Goal: Task Accomplishment & Management: Complete application form

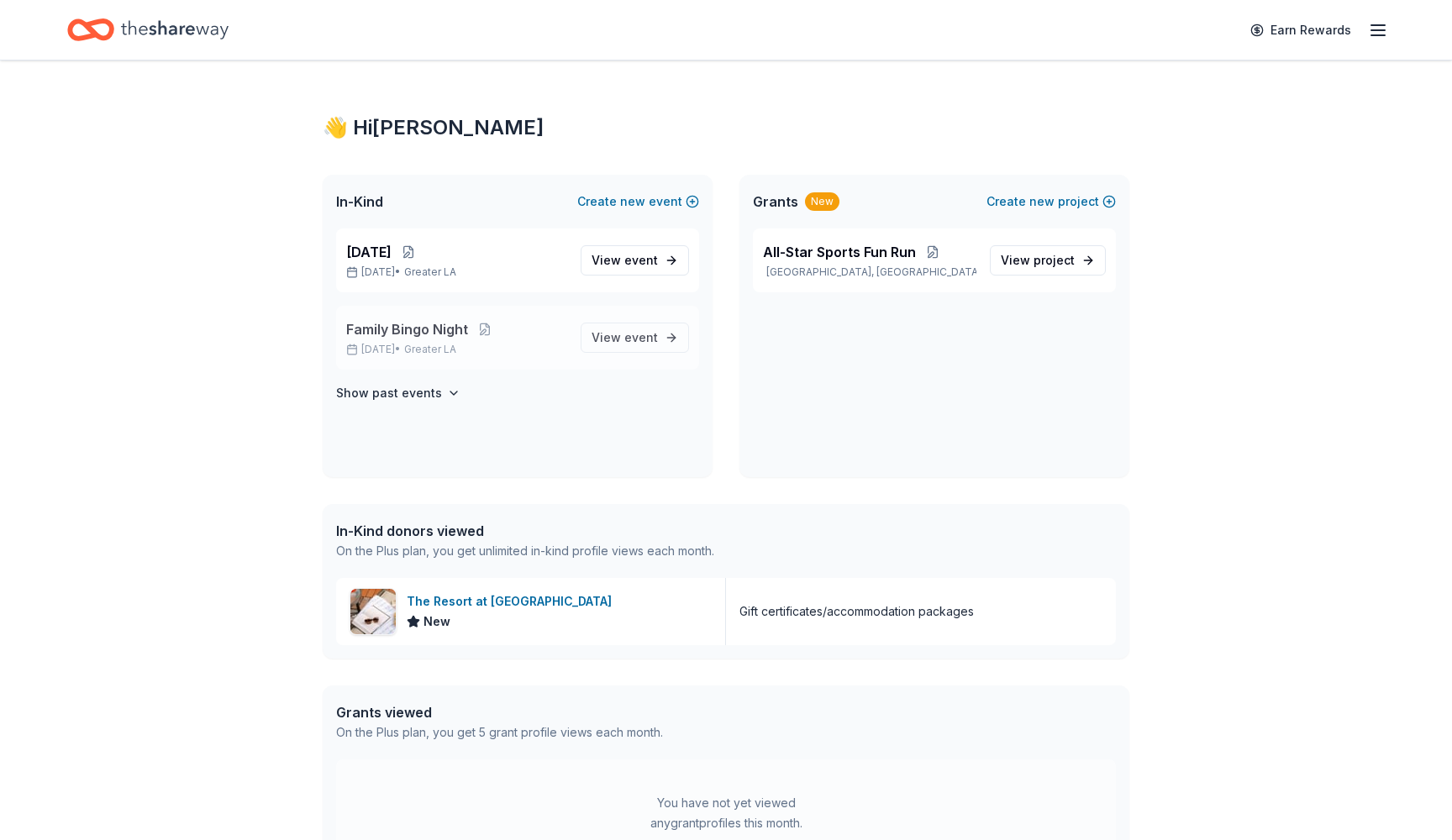
click at [452, 326] on span "Family Bingo Night" at bounding box center [407, 329] width 121 height 20
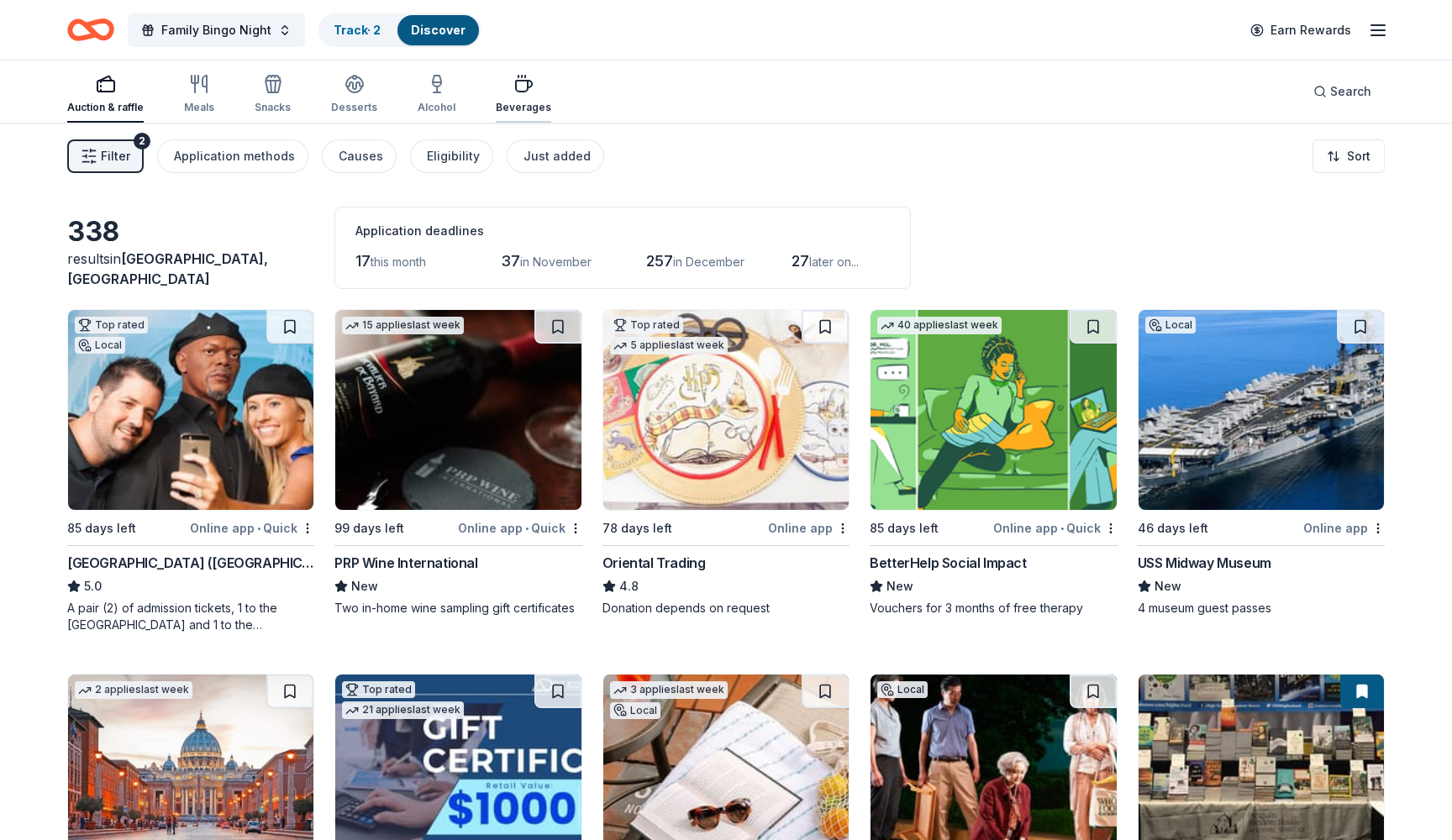
click at [514, 89] on icon "button" at bounding box center [523, 84] width 20 height 20
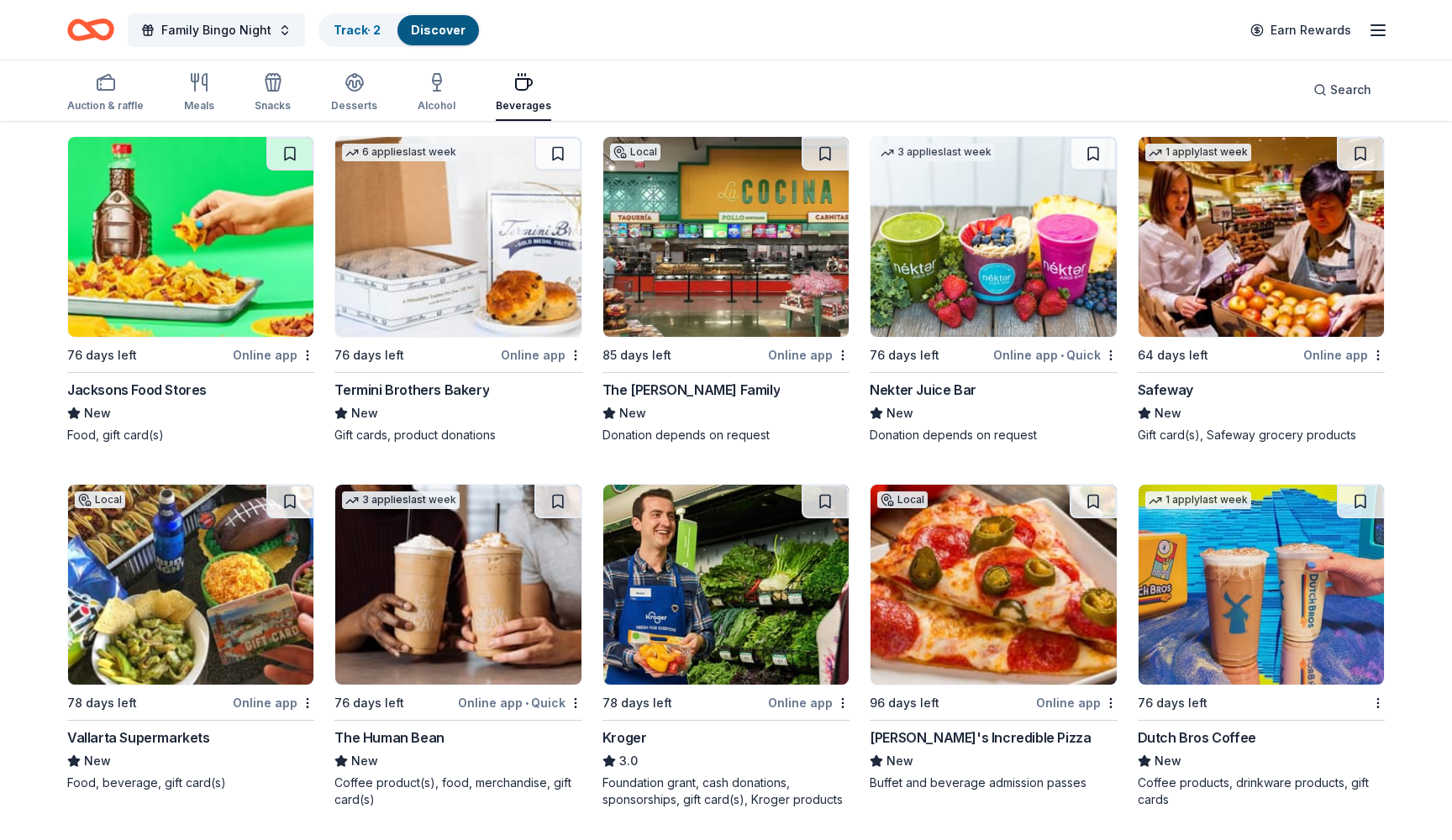
scroll to position [539, 0]
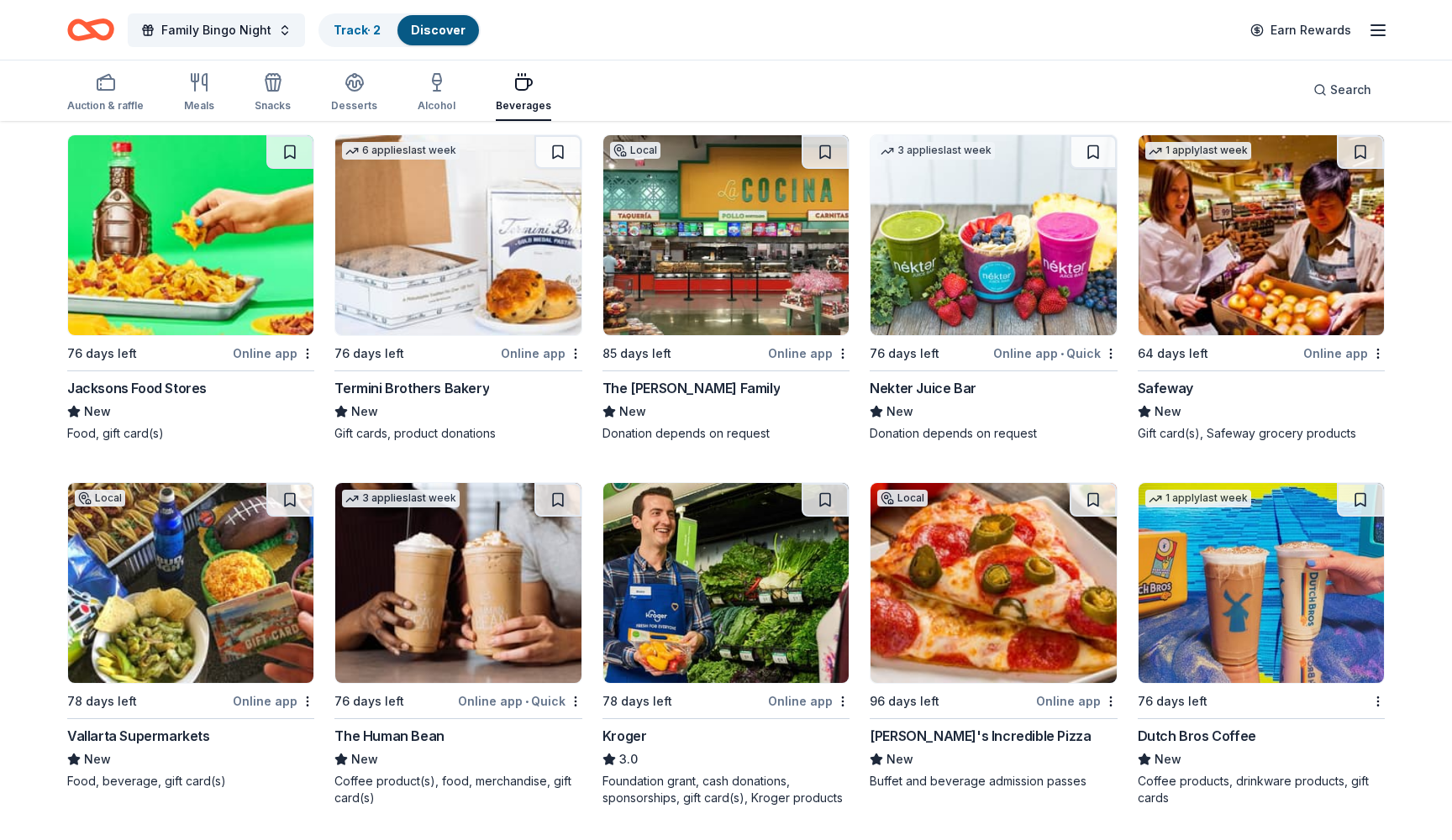
click at [974, 567] on img at bounding box center [992, 582] width 245 height 200
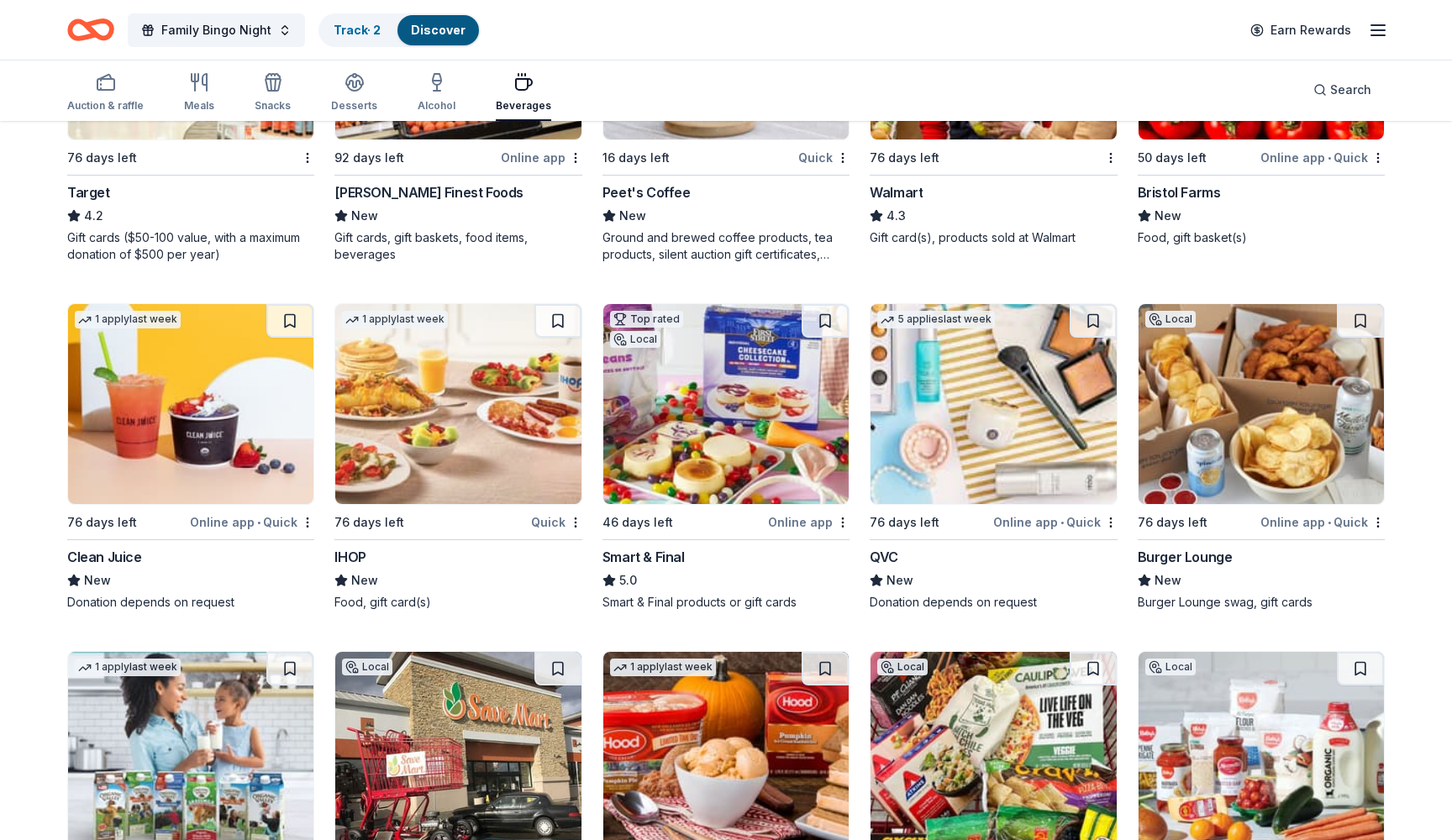
scroll to position [1460, 0]
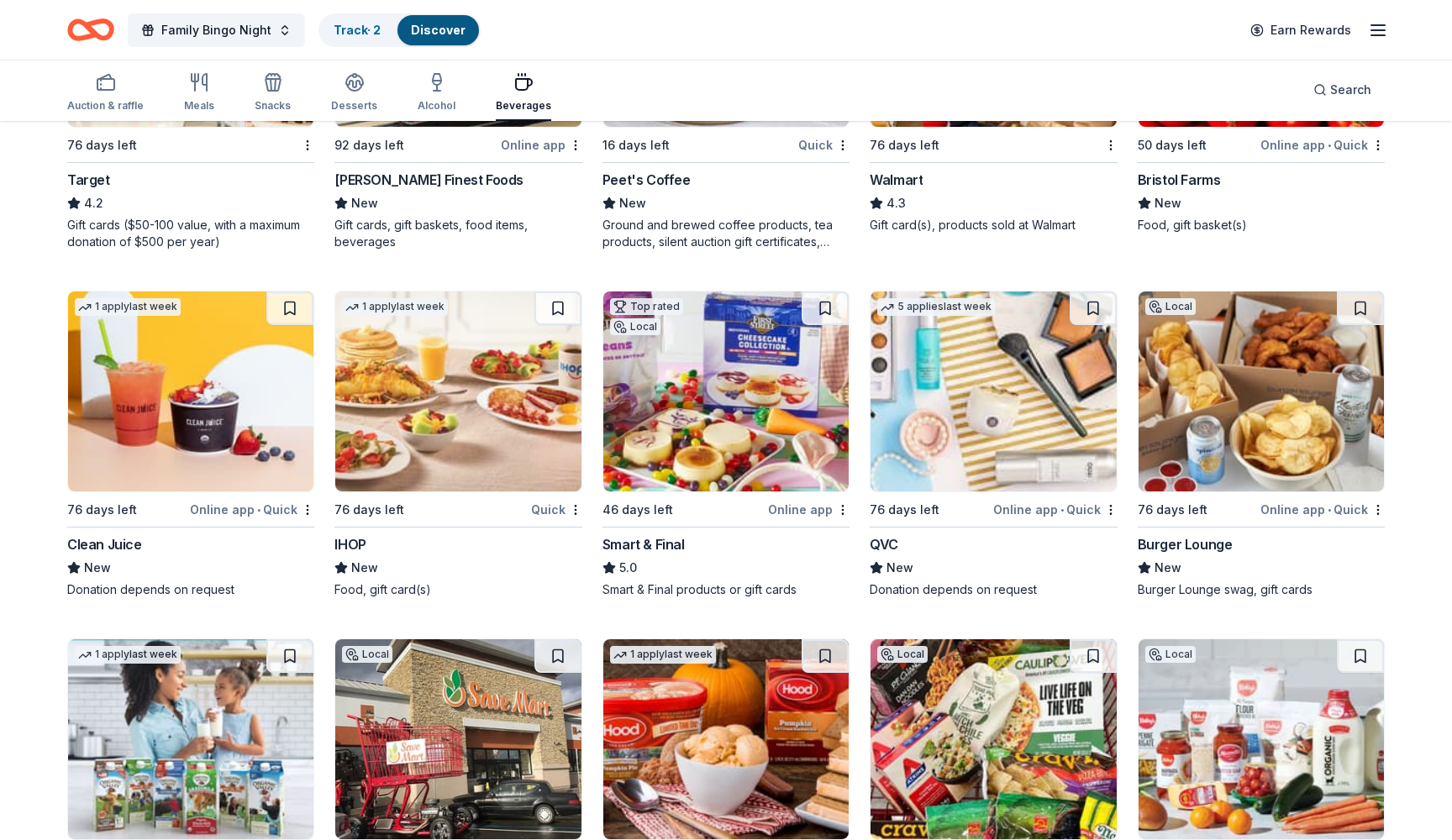
click at [496, 394] on img at bounding box center [458, 391] width 245 height 200
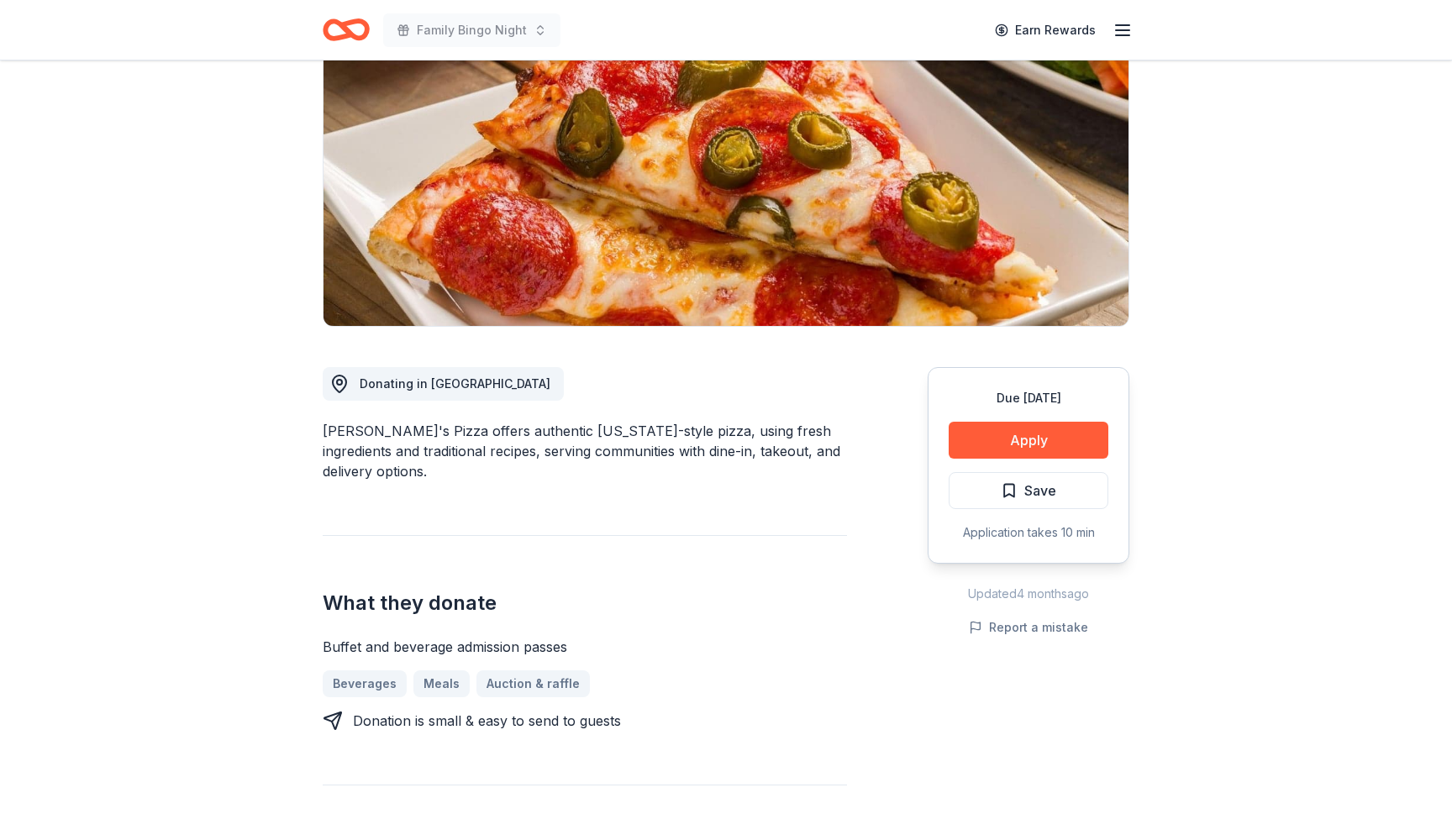
scroll to position [186, 0]
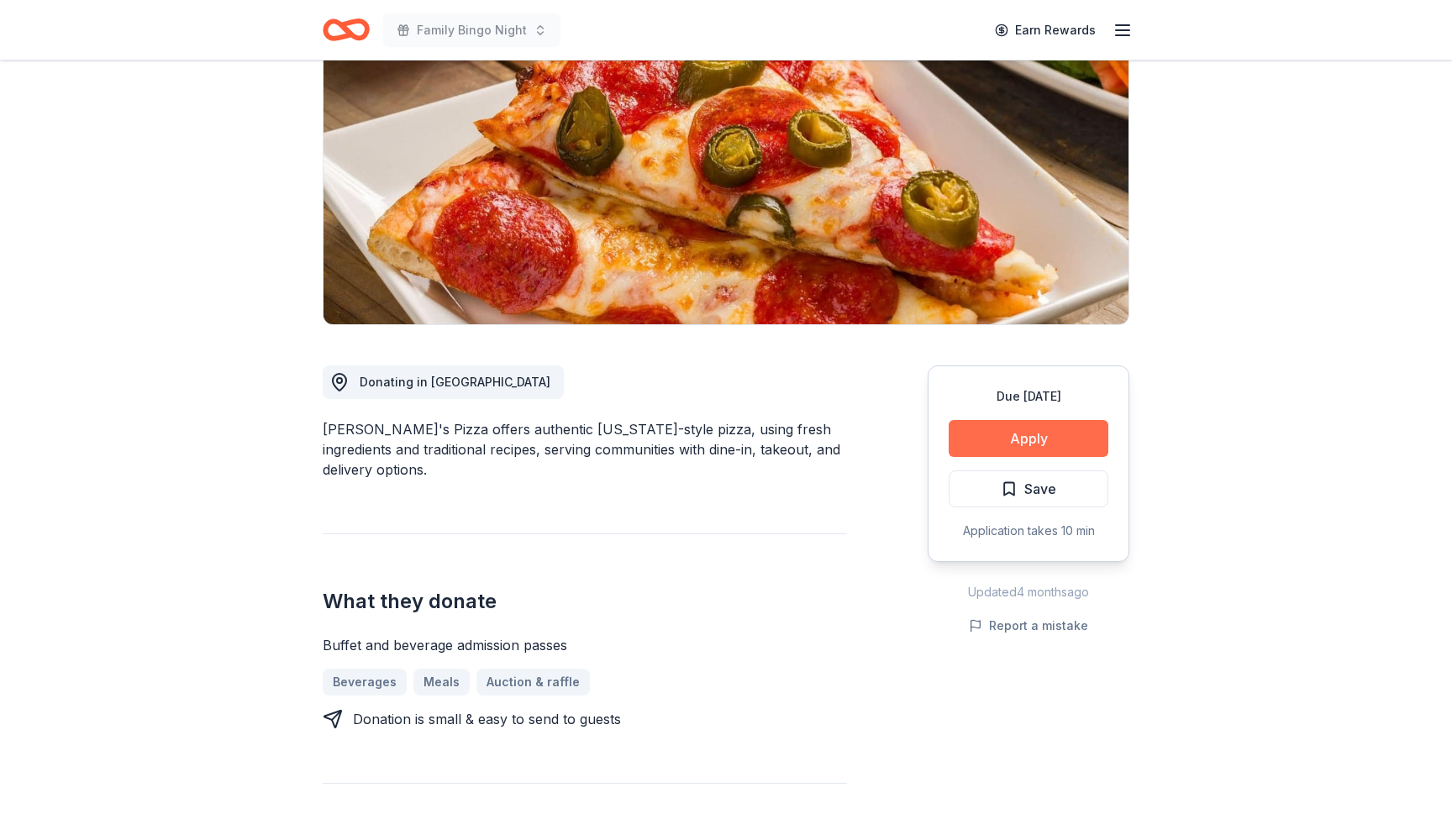
click at [1036, 442] on button "Apply" at bounding box center [1028, 438] width 159 height 37
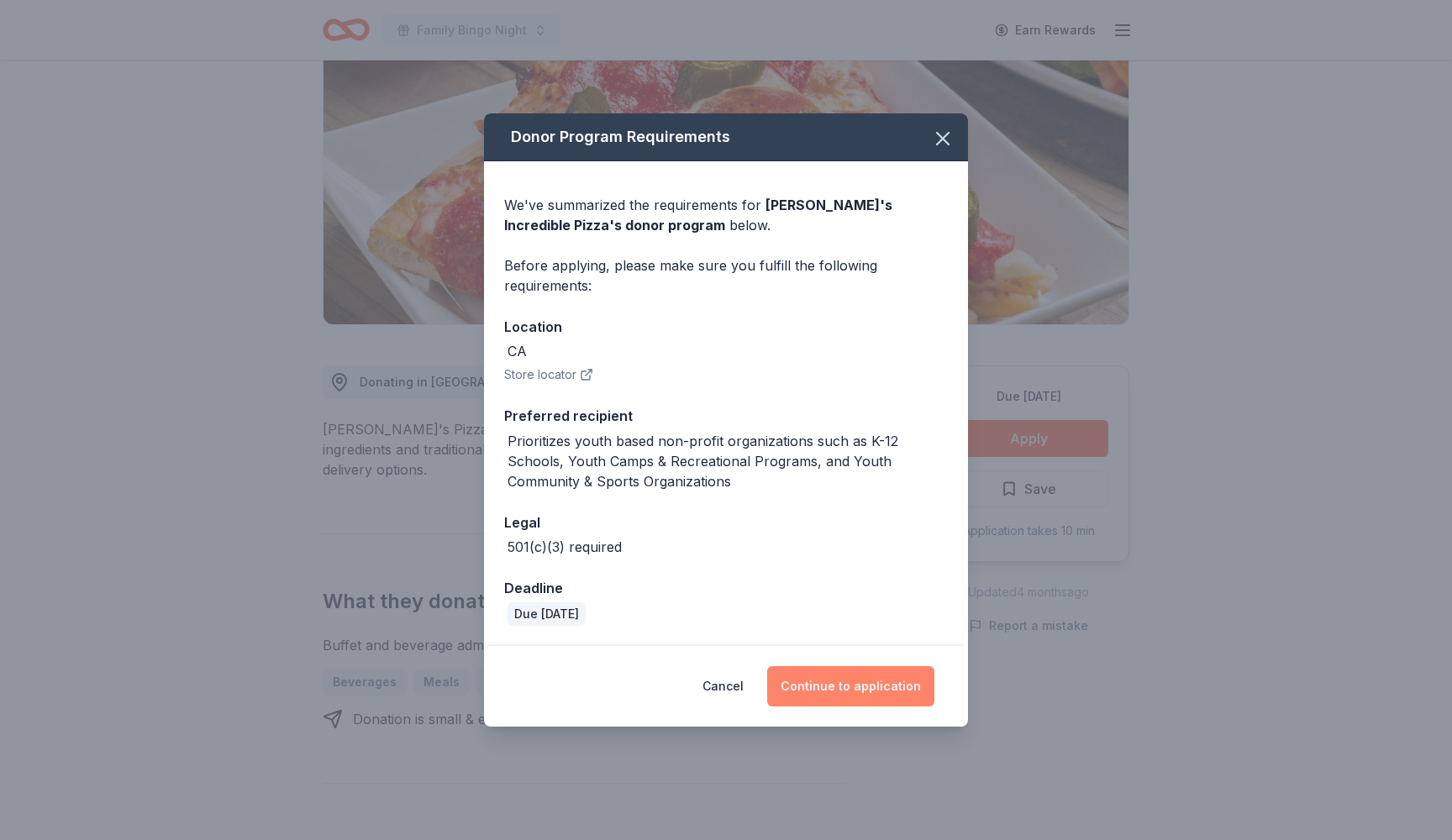
click at [803, 689] on button "Continue to application" at bounding box center [851, 686] width 167 height 41
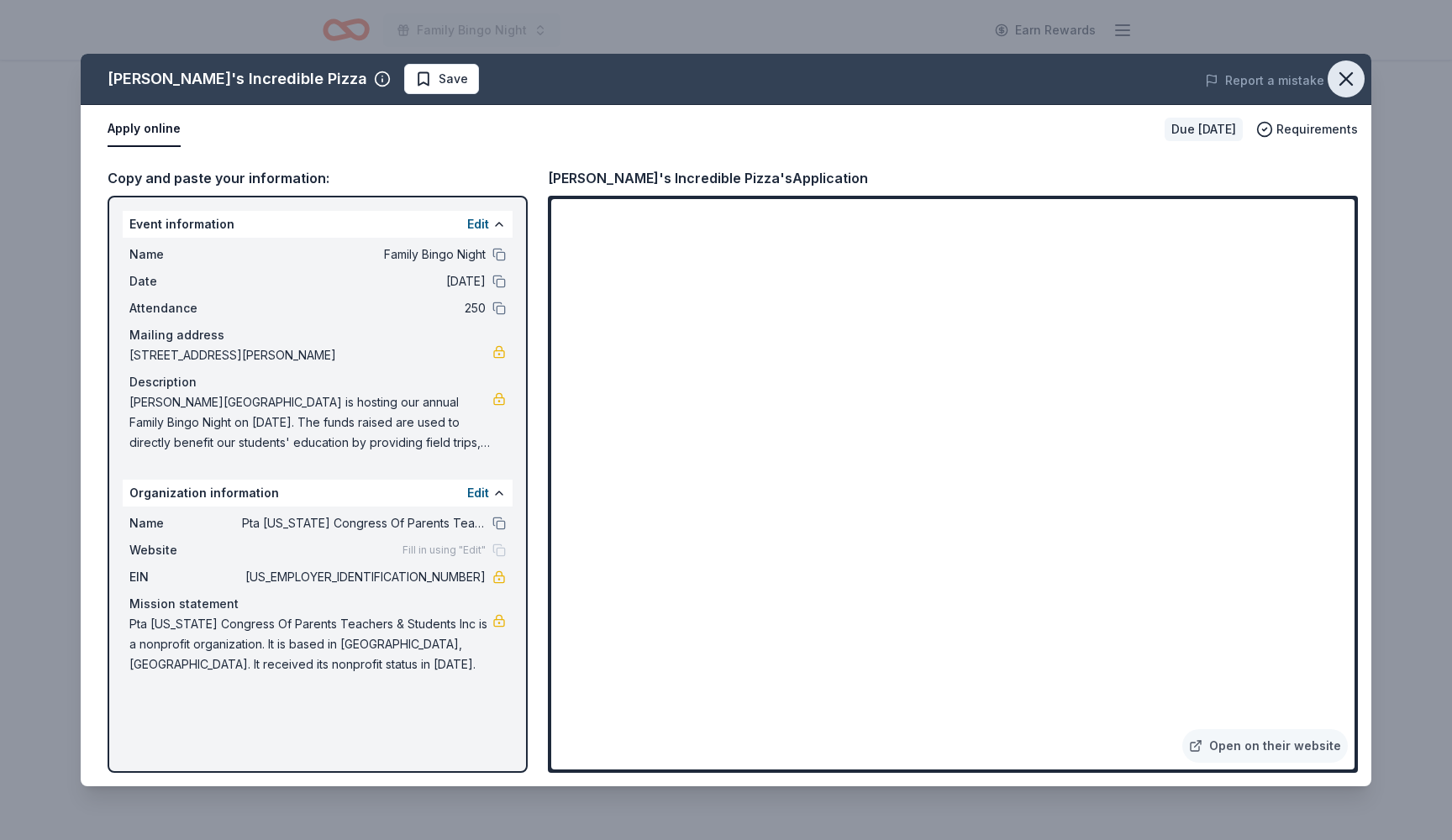
click at [1344, 85] on icon "button" at bounding box center [1346, 80] width 24 height 24
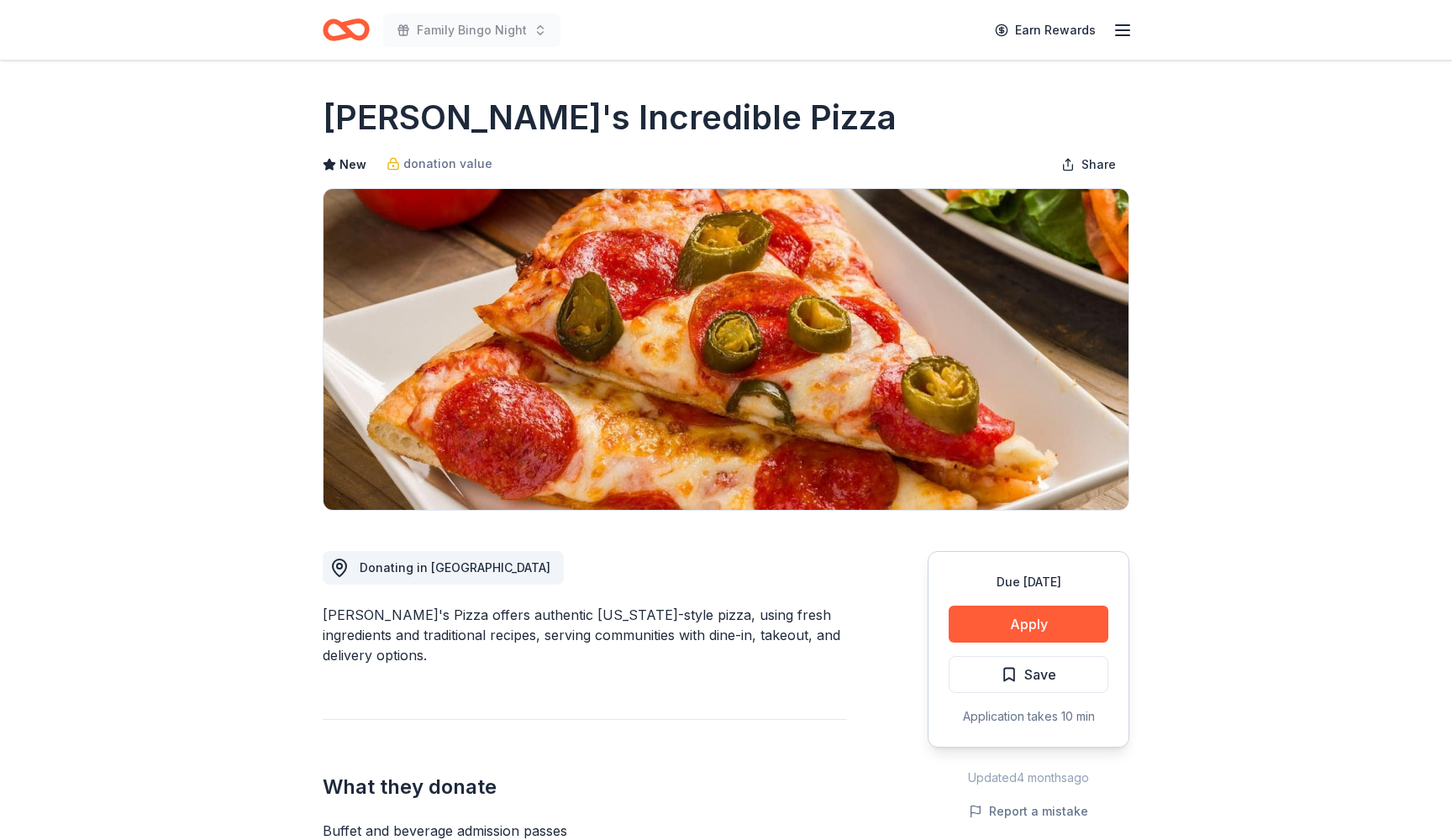
scroll to position [0, 0]
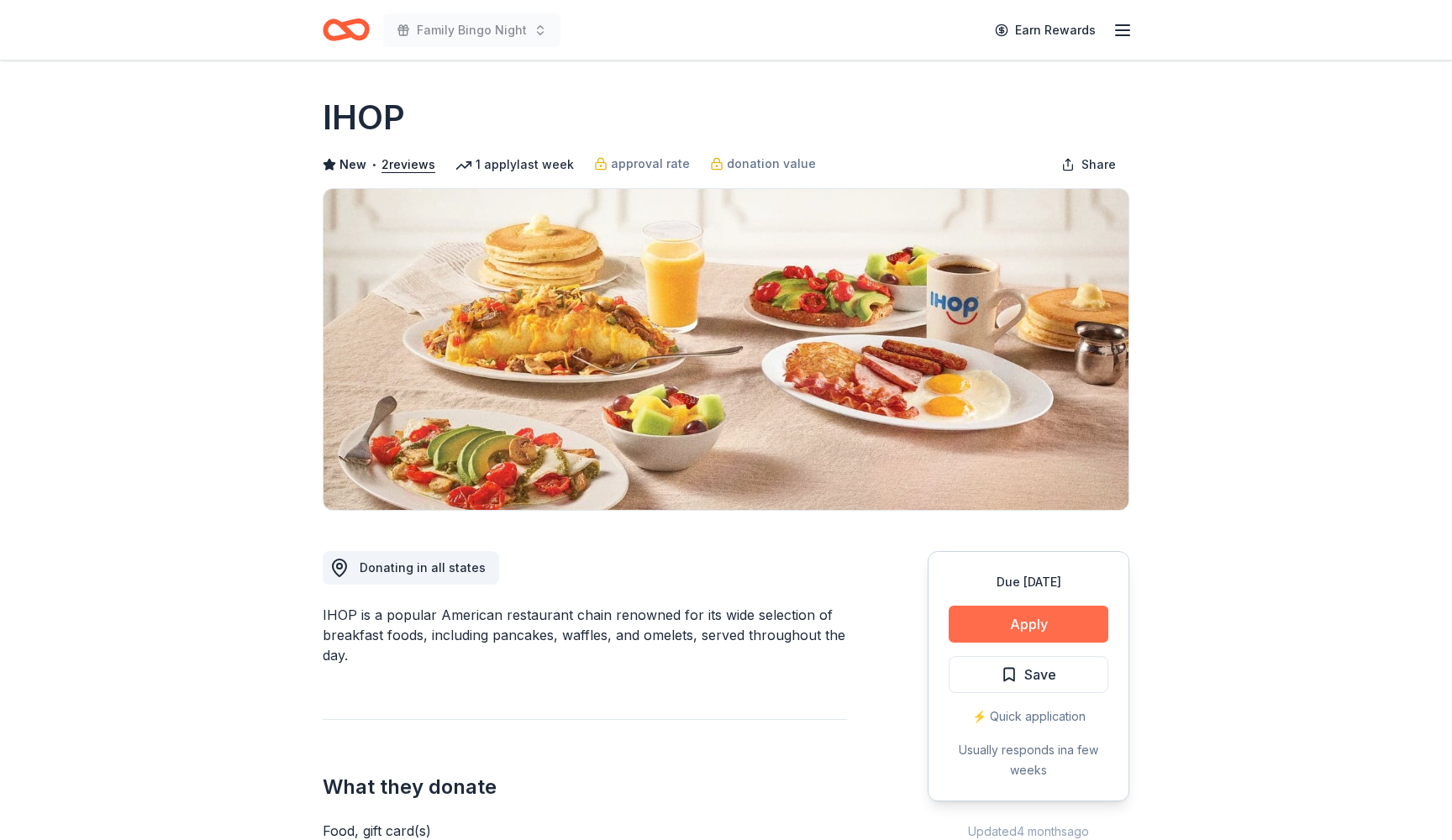
click at [1038, 620] on button "Apply" at bounding box center [1028, 624] width 159 height 37
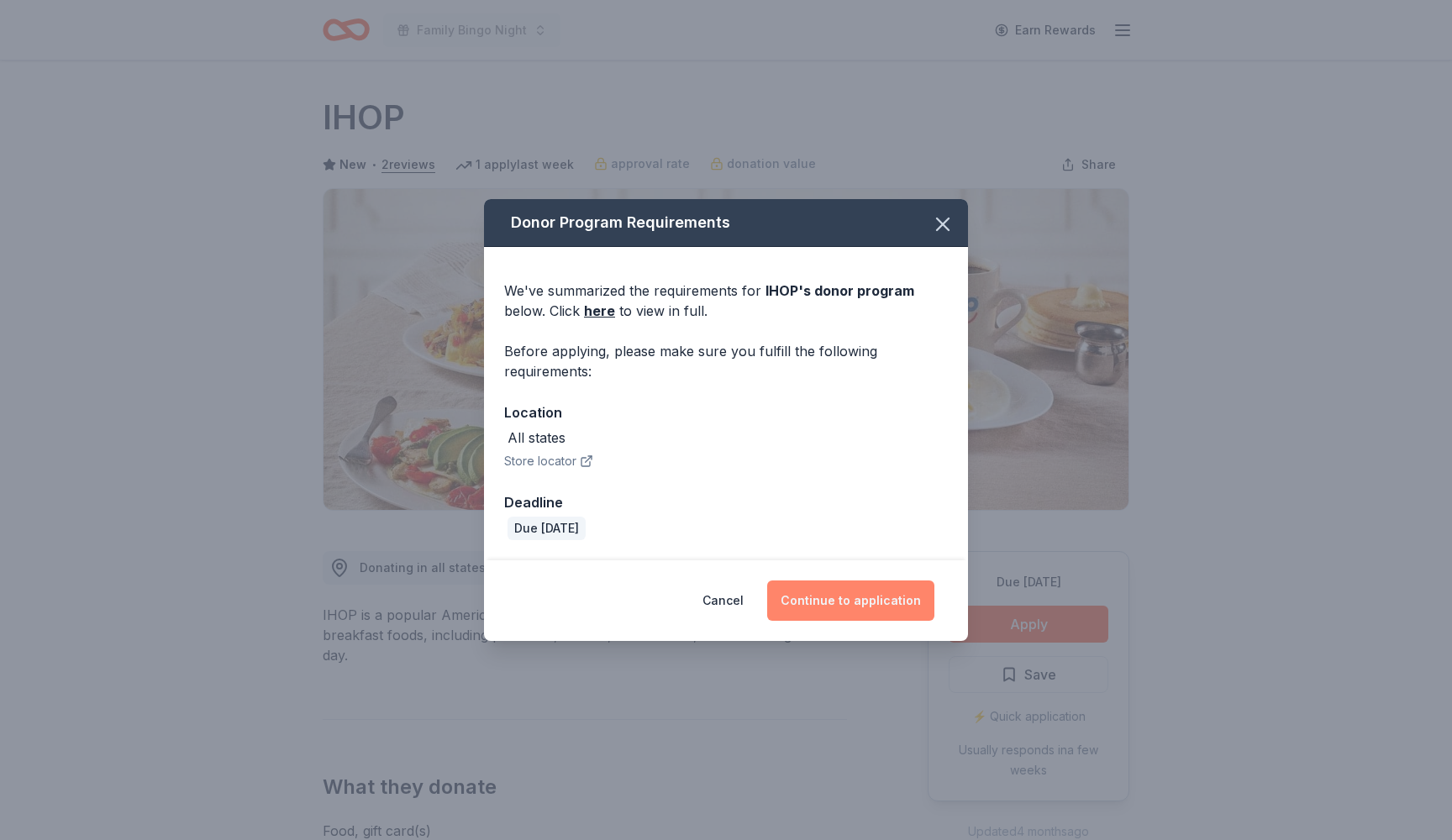
click at [818, 600] on button "Continue to application" at bounding box center [851, 600] width 167 height 41
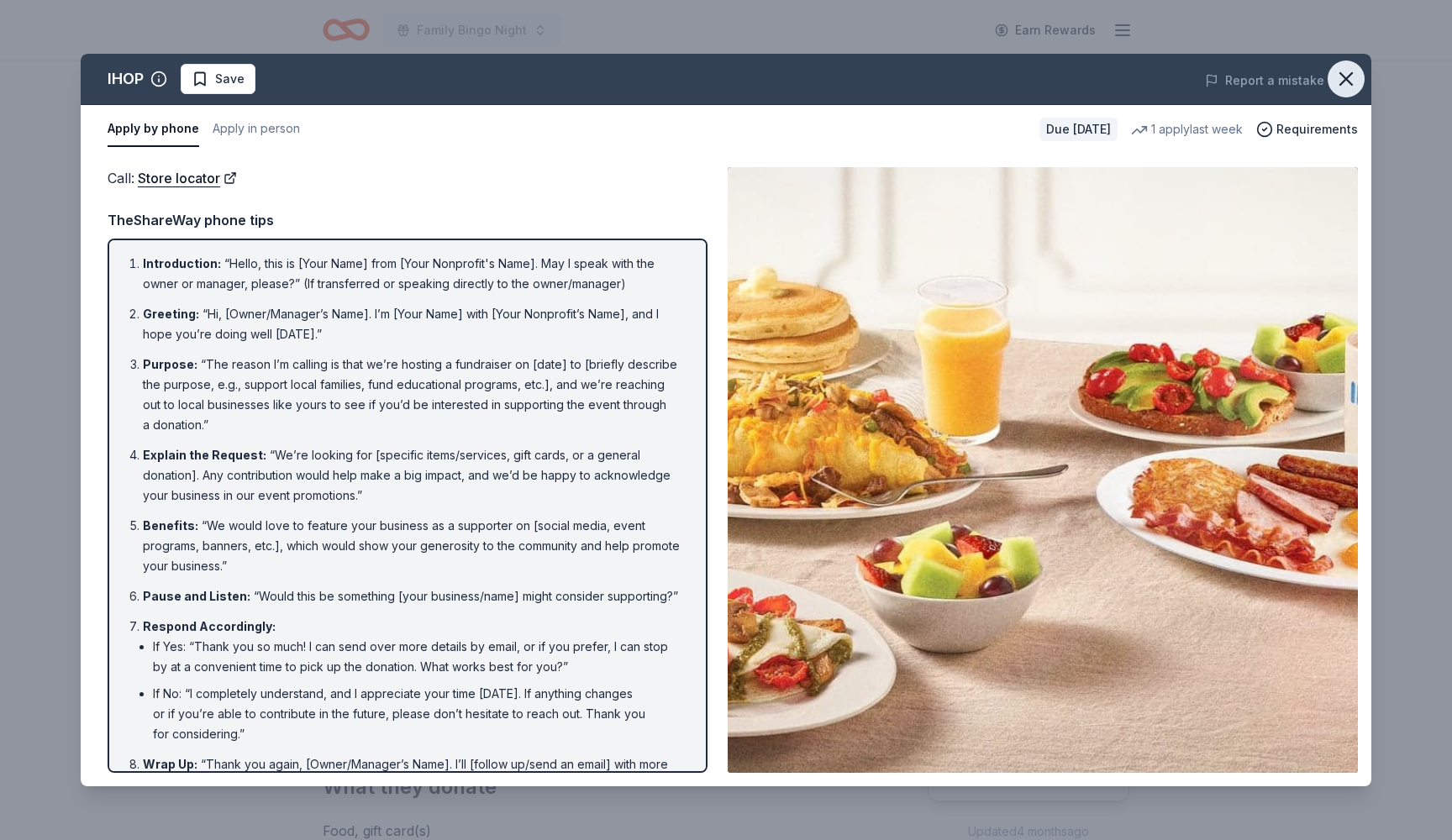
click at [1345, 79] on icon "button" at bounding box center [1346, 79] width 12 height 12
